Goal: Use online tool/utility: Use online tool/utility

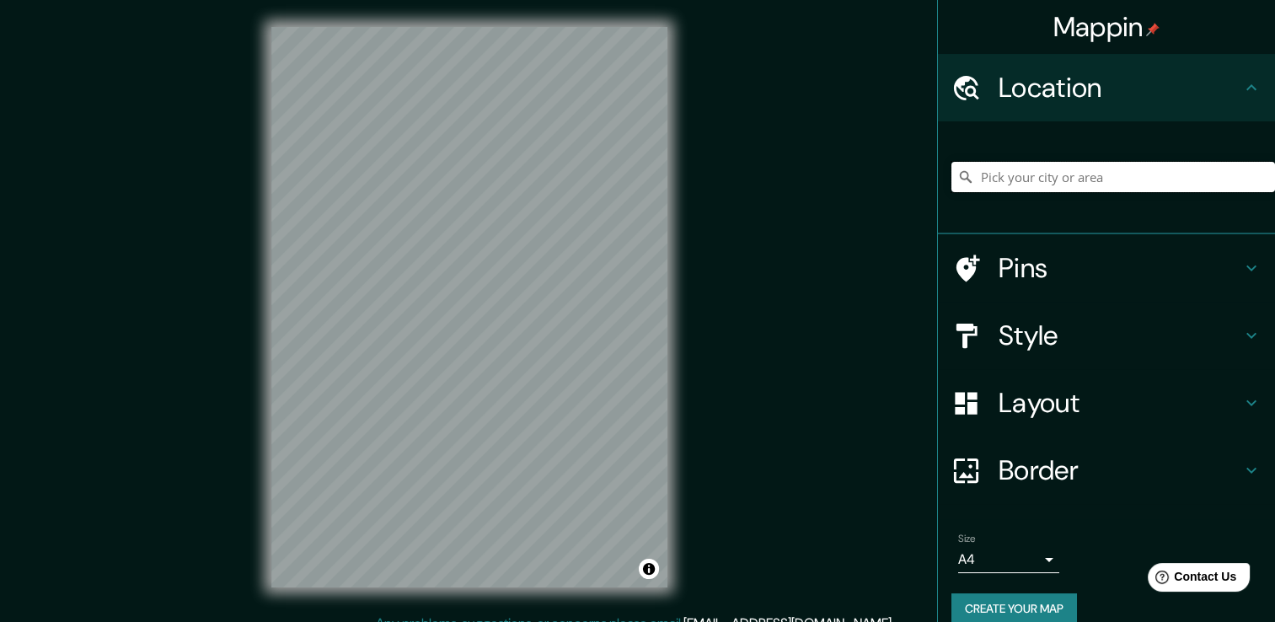
click at [1055, 177] on input "Pick your city or area" at bounding box center [1114, 177] width 324 height 30
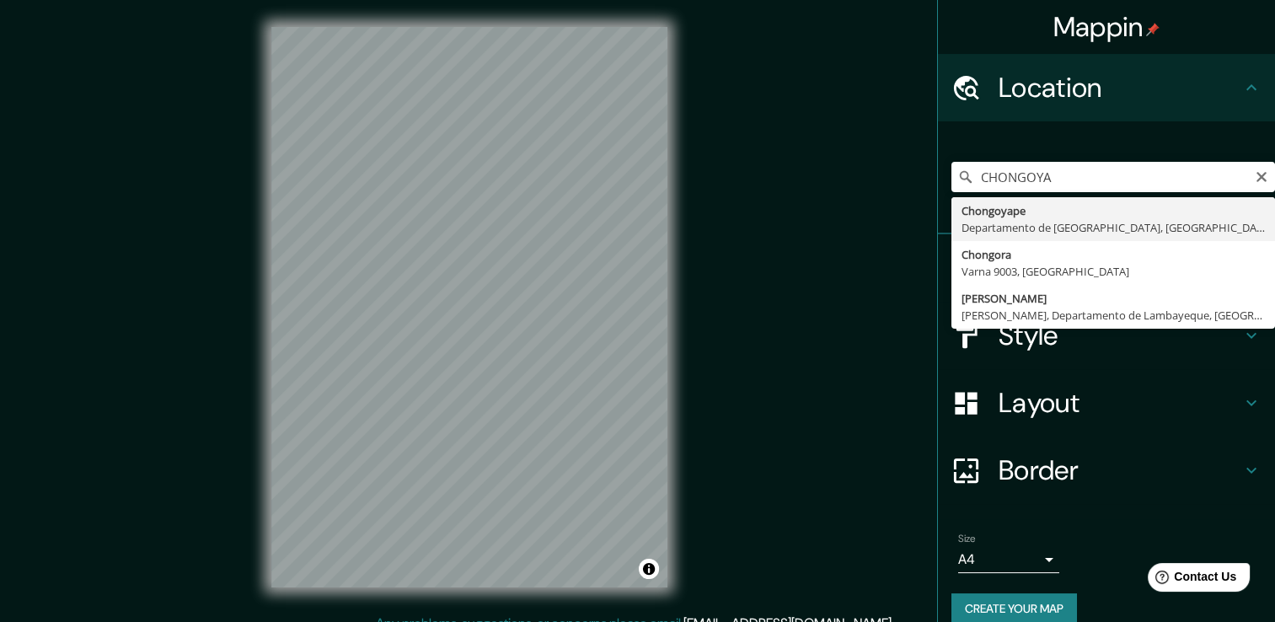
type input "Chongoyape, Departamento de Lambayeque, [GEOGRAPHIC_DATA]"
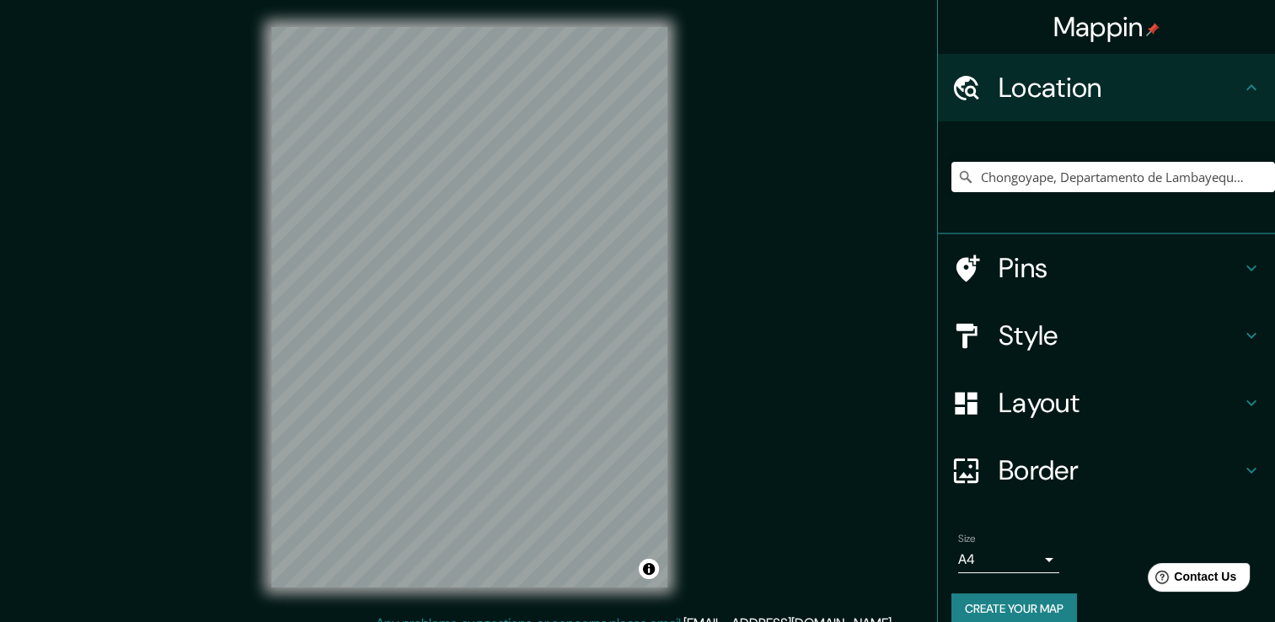
click at [438, 595] on div "© Mapbox © OpenStreetMap Improve this map" at bounding box center [469, 307] width 450 height 614
click at [228, 171] on div "Mappin Location [GEOGRAPHIC_DATA], [GEOGRAPHIC_DATA], [GEOGRAPHIC_DATA] Pins St…" at bounding box center [637, 320] width 1275 height 641
click at [1053, 265] on h4 "Pins" at bounding box center [1120, 268] width 243 height 34
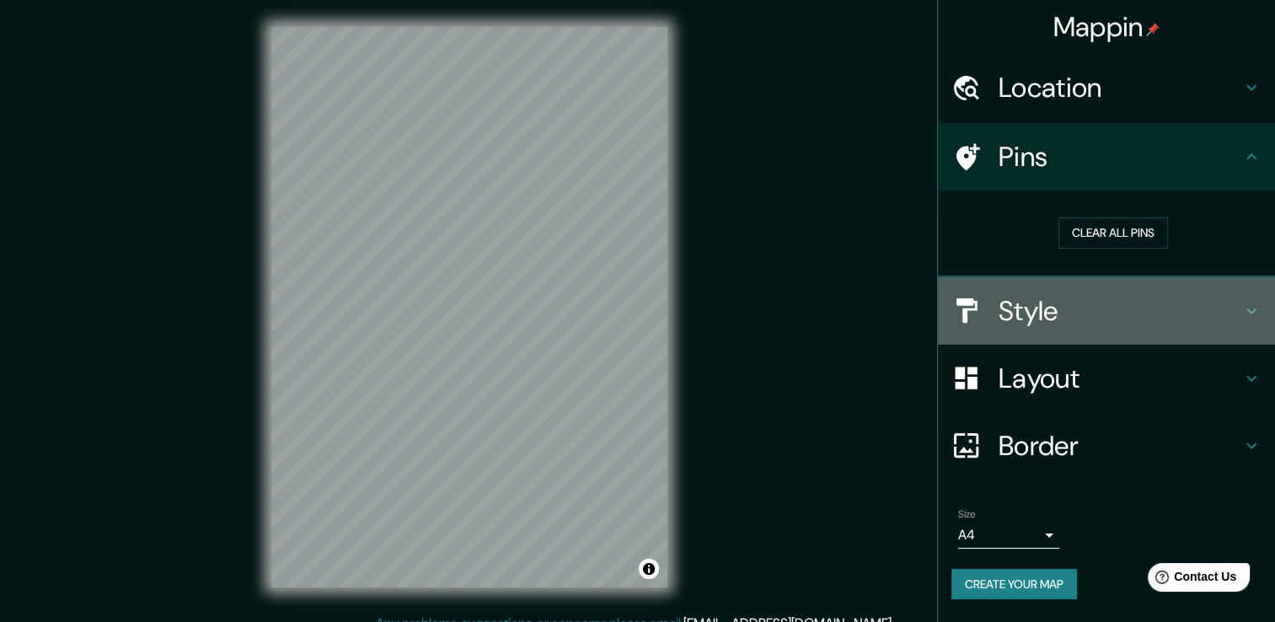
click at [1099, 294] on h4 "Style" at bounding box center [1120, 311] width 243 height 34
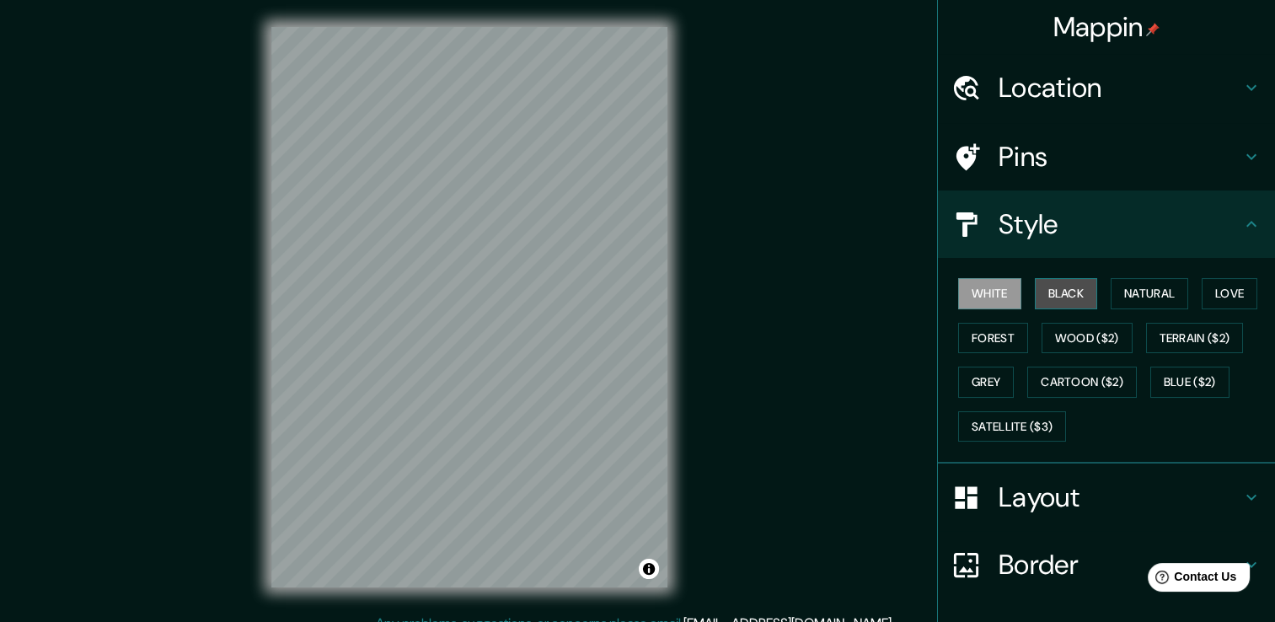
click at [1067, 295] on button "Black" at bounding box center [1066, 293] width 63 height 31
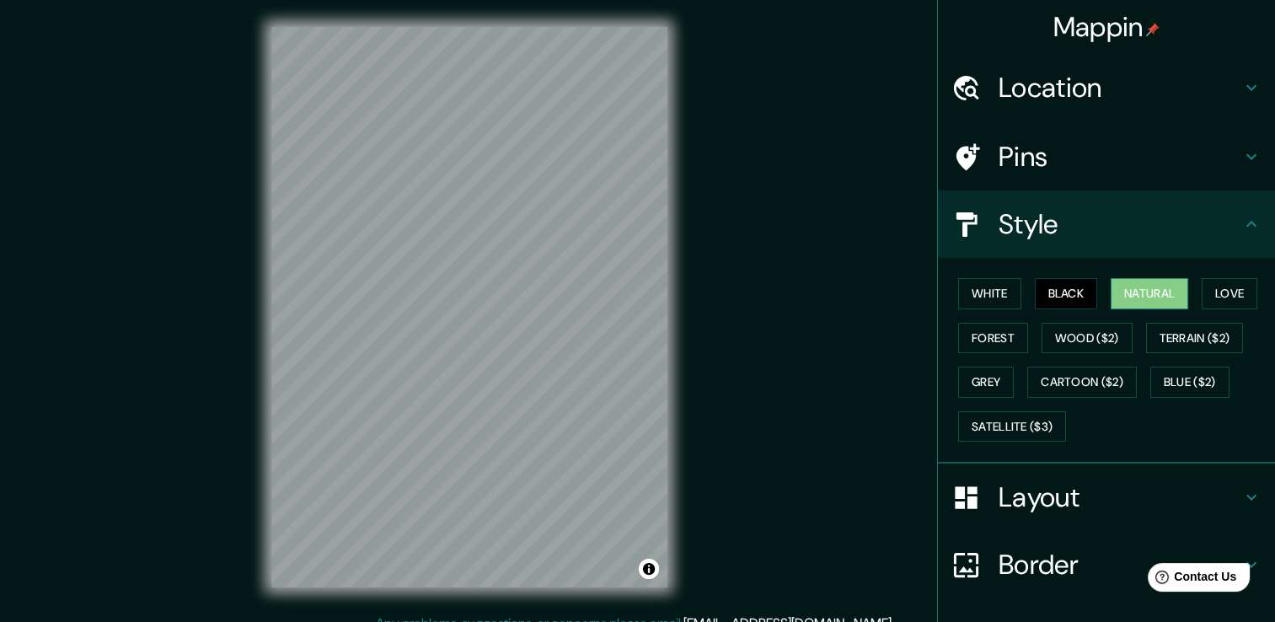
click at [1121, 292] on button "Natural" at bounding box center [1150, 293] width 78 height 31
click at [1057, 302] on button "Black" at bounding box center [1066, 293] width 63 height 31
